Goal: Task Accomplishment & Management: Manage account settings

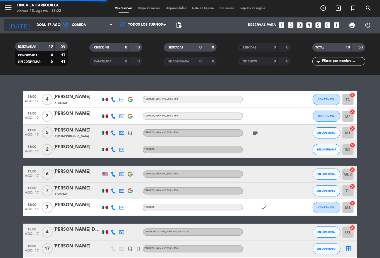
click at [52, 26] on icon "arrow_drop_down" at bounding box center [55, 25] width 7 height 7
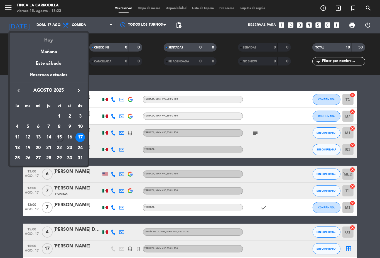
click at [51, 38] on div "Hoy" at bounding box center [49, 38] width 78 height 11
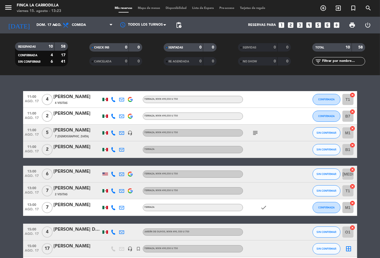
type input "vie. 15 ago."
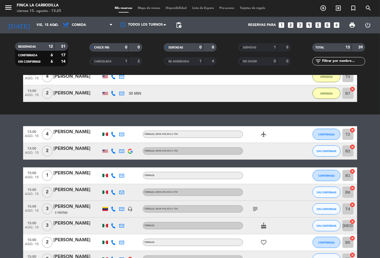
scroll to position [129, 0]
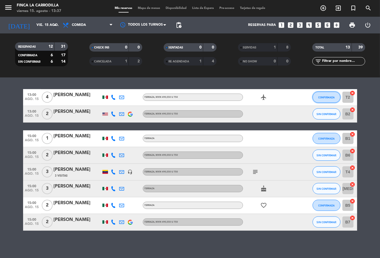
click at [322, 97] on span "CONFIRMADA" at bounding box center [326, 97] width 16 height 3
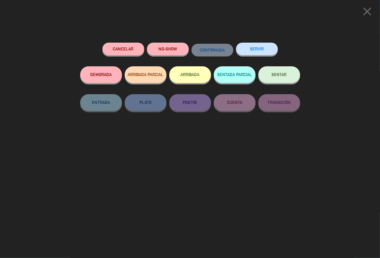
click at [180, 73] on button "ARRIBADA" at bounding box center [190, 74] width 42 height 17
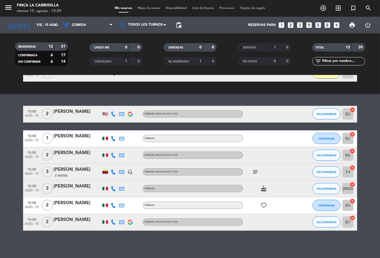
click at [252, 171] on icon "subject" at bounding box center [255, 171] width 7 height 7
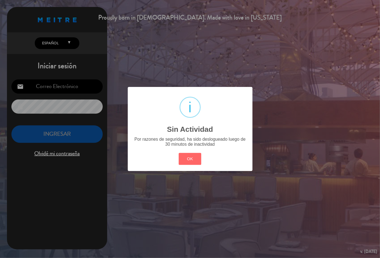
type input "[EMAIL_ADDRESS][DOMAIN_NAME]"
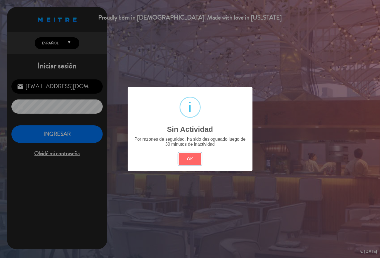
drag, startPoint x: 195, startPoint y: 159, endPoint x: 139, endPoint y: 139, distance: 59.4
click at [196, 159] on button "OK" at bounding box center [190, 159] width 23 height 12
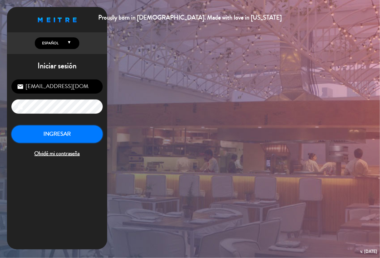
click at [66, 135] on button "INGRESAR" at bounding box center [56, 134] width 91 height 18
